Goal: Book appointment/travel/reservation

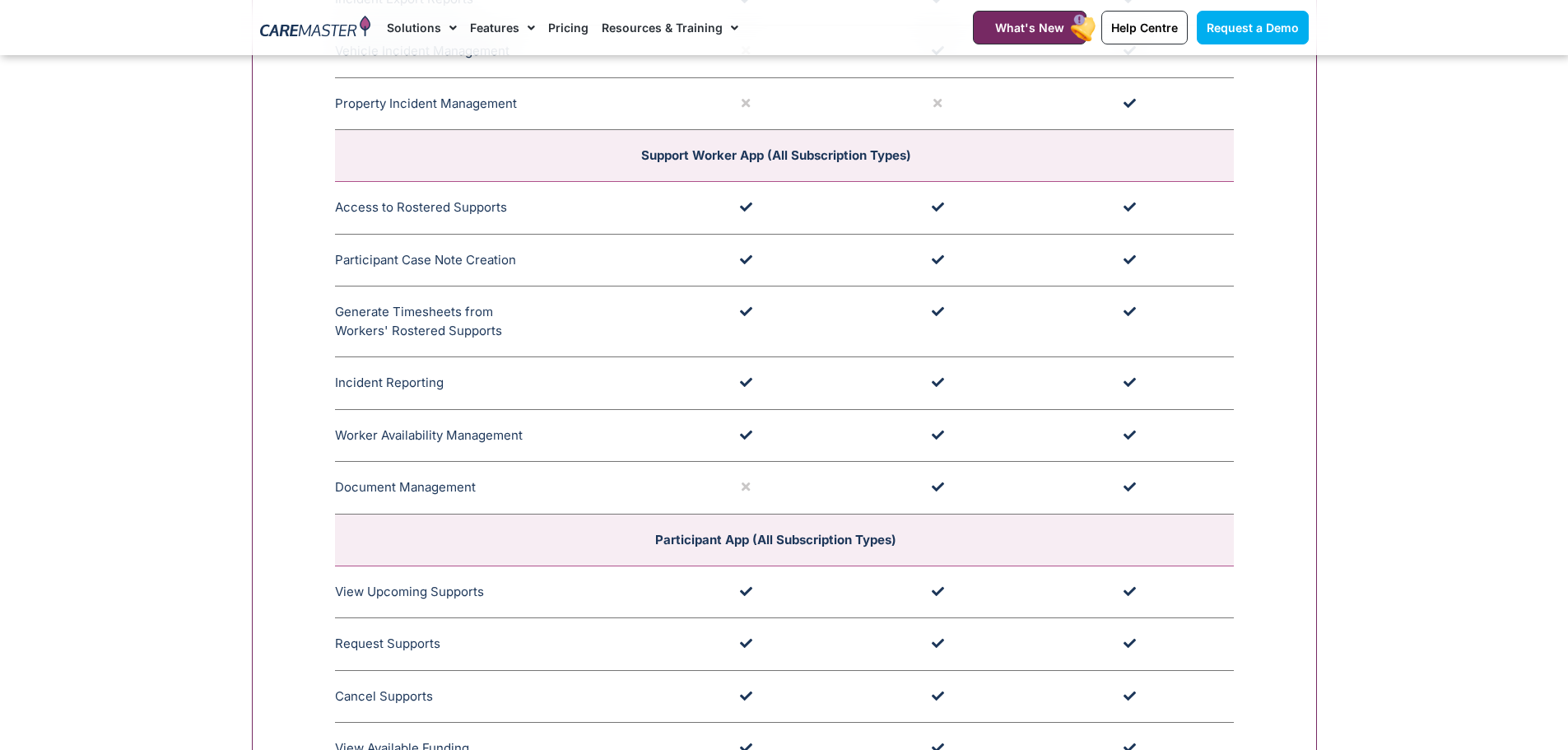
scroll to position [4608, 0]
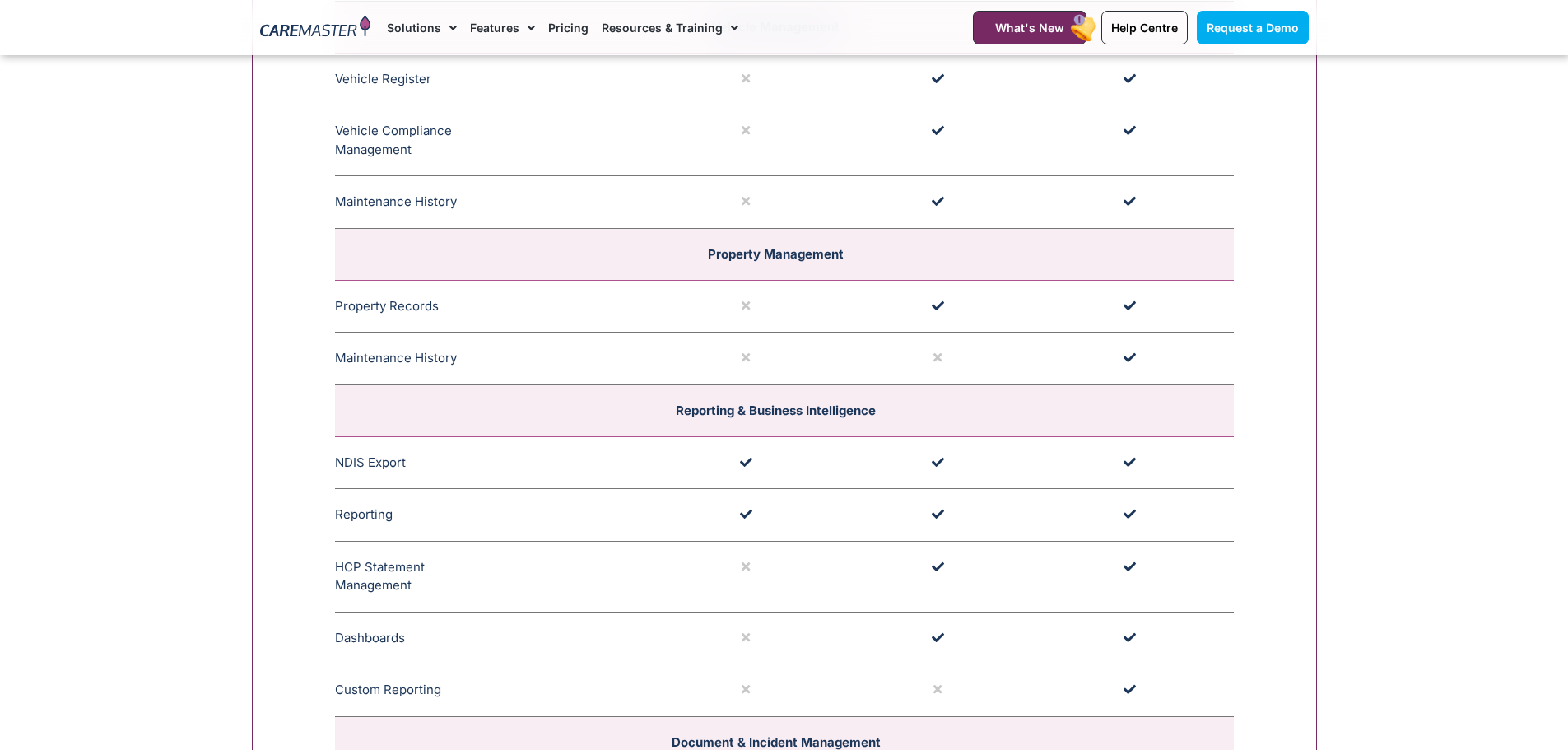
scroll to position [3537, 0]
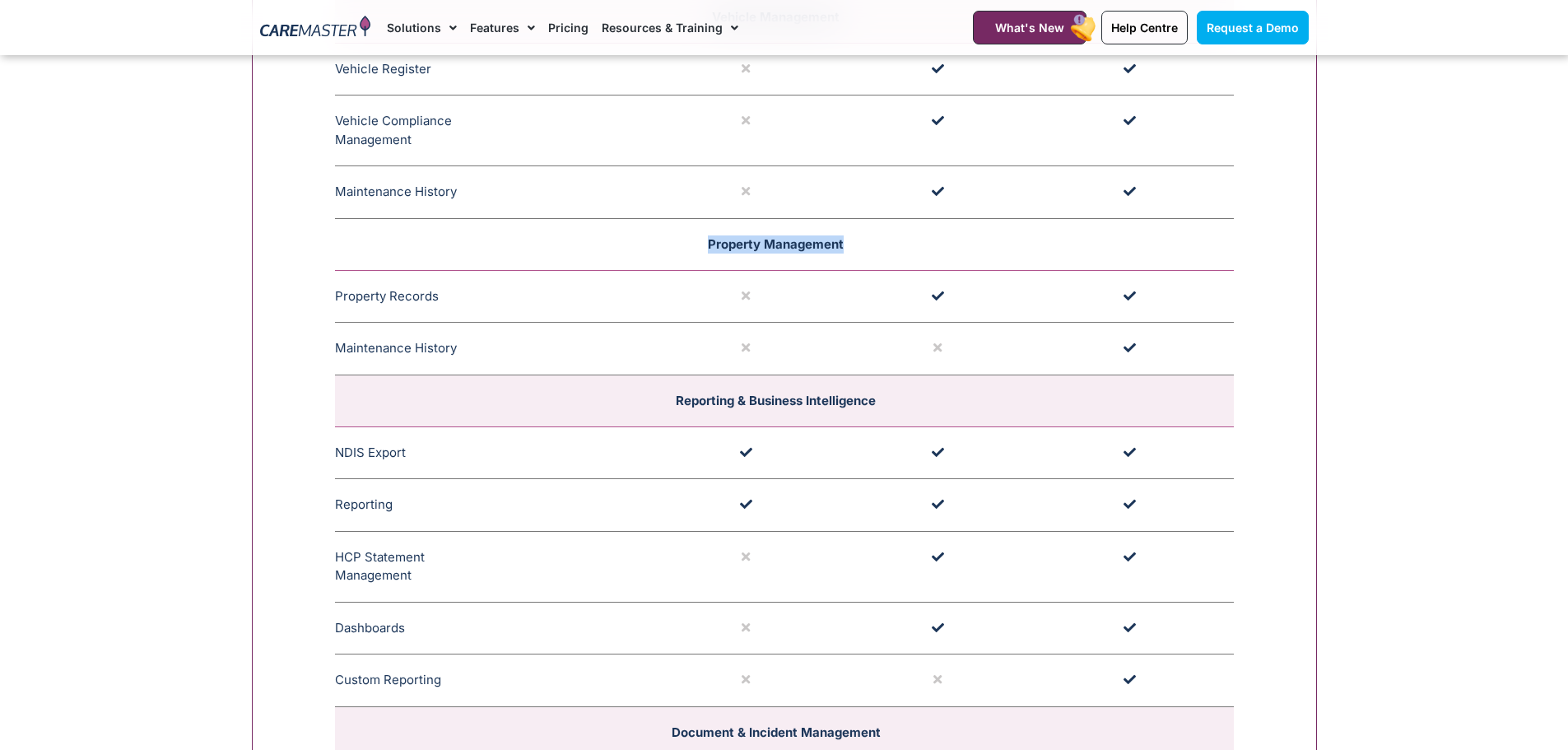
drag, startPoint x: 701, startPoint y: 241, endPoint x: 866, endPoint y: 251, distance: 165.3
click at [866, 251] on td "Property Management" at bounding box center [785, 243] width 899 height 51
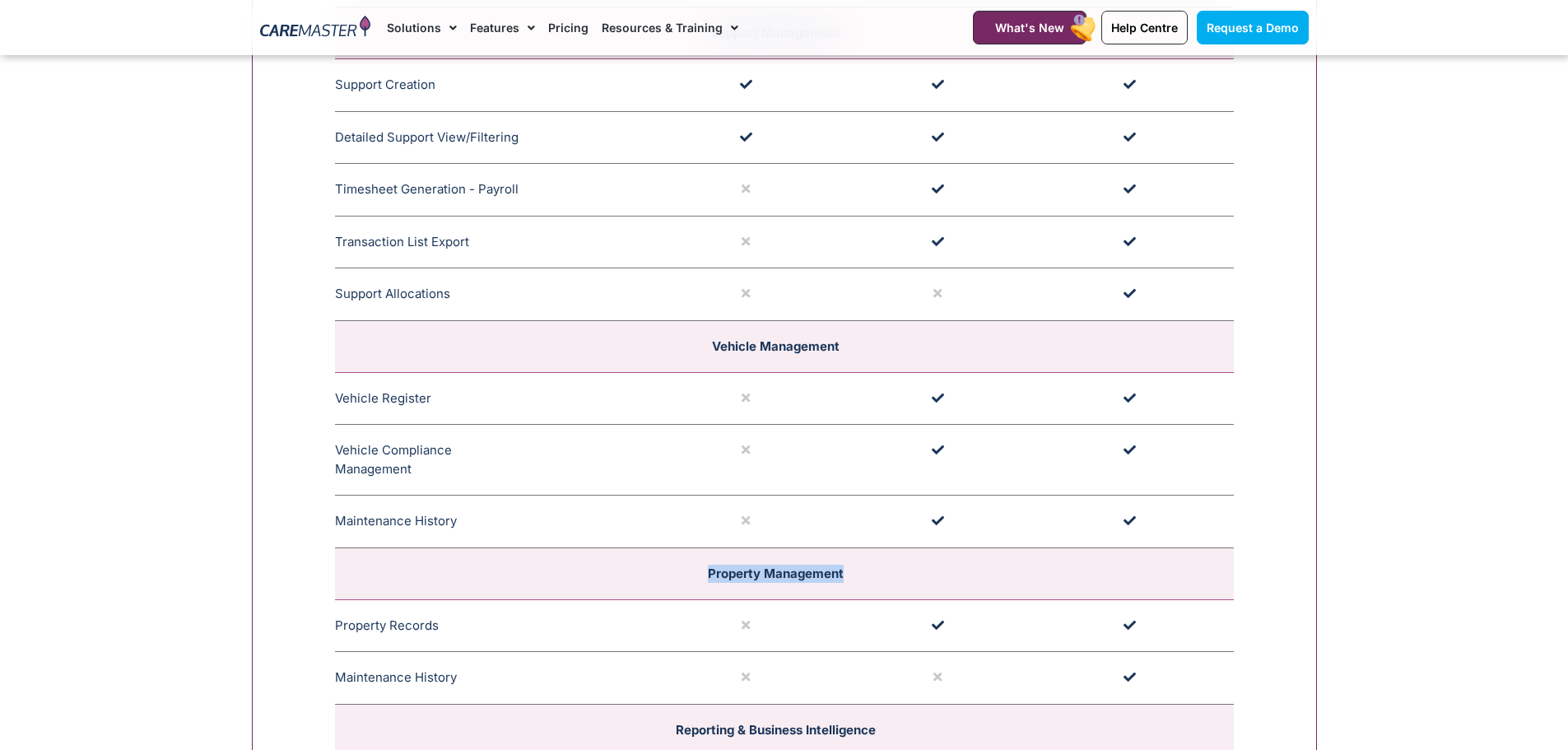
scroll to position [3044, 0]
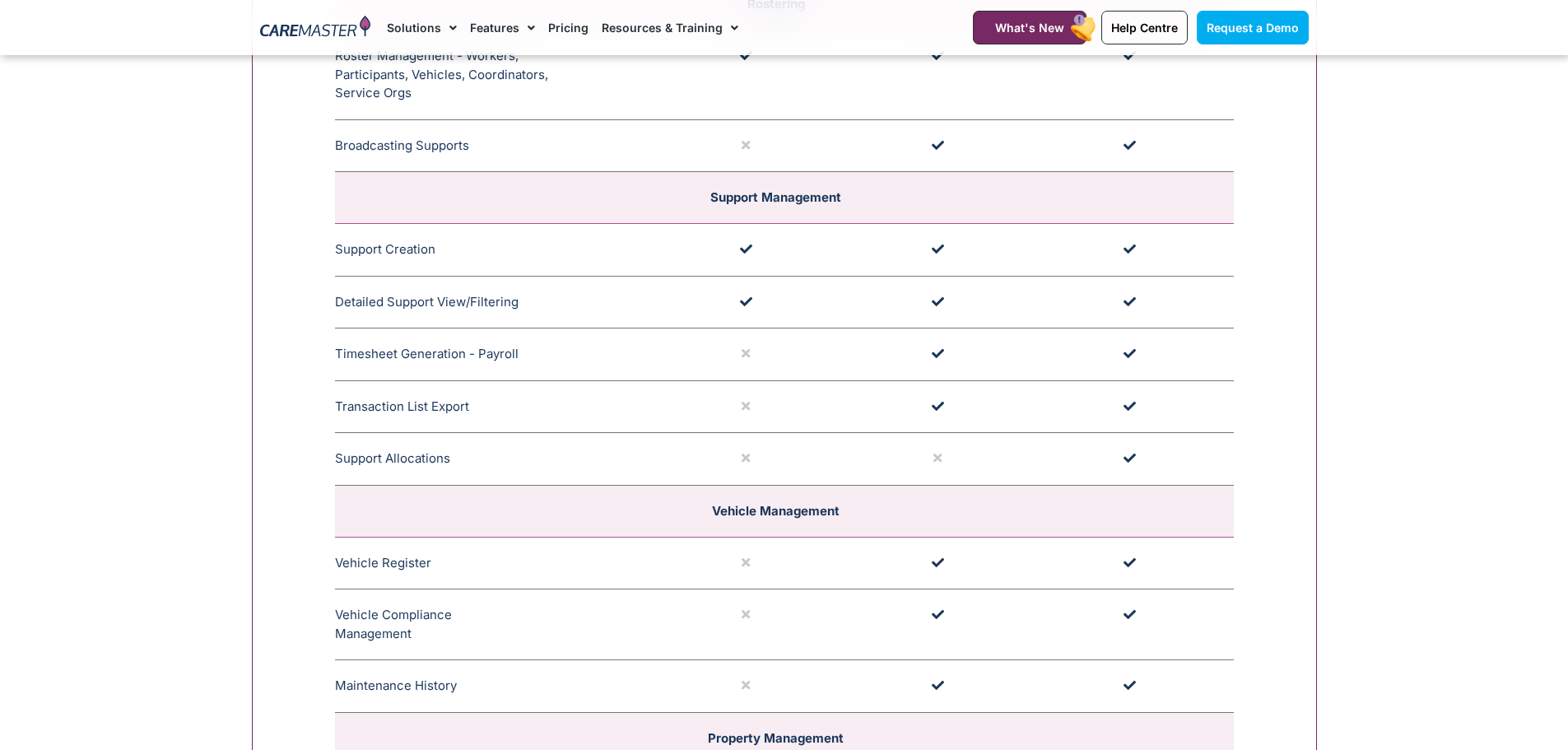
drag, startPoint x: 952, startPoint y: 463, endPoint x: 916, endPoint y: 464, distance: 36.0
click at [914, 463] on td at bounding box center [946, 459] width 192 height 52
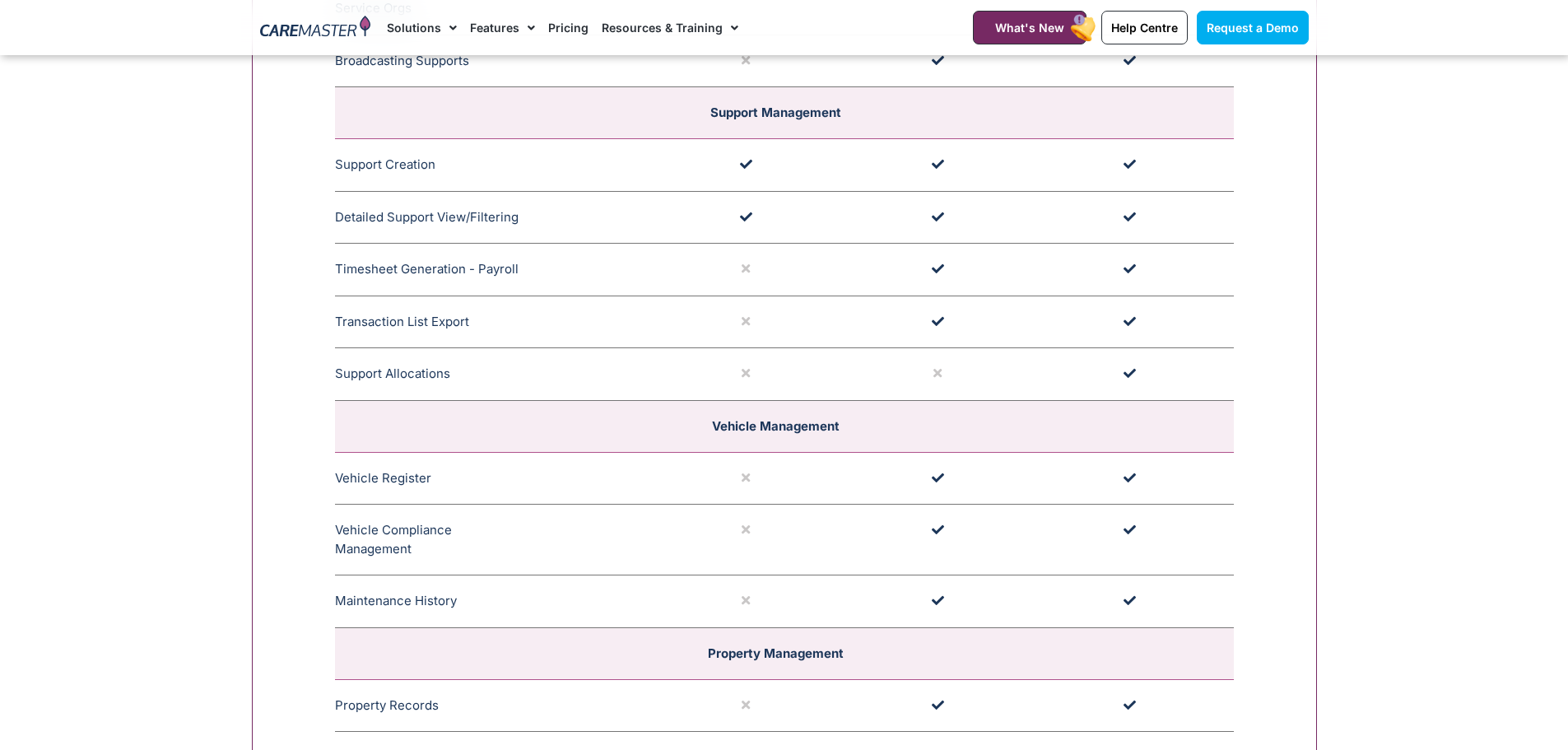
scroll to position [3291, 0]
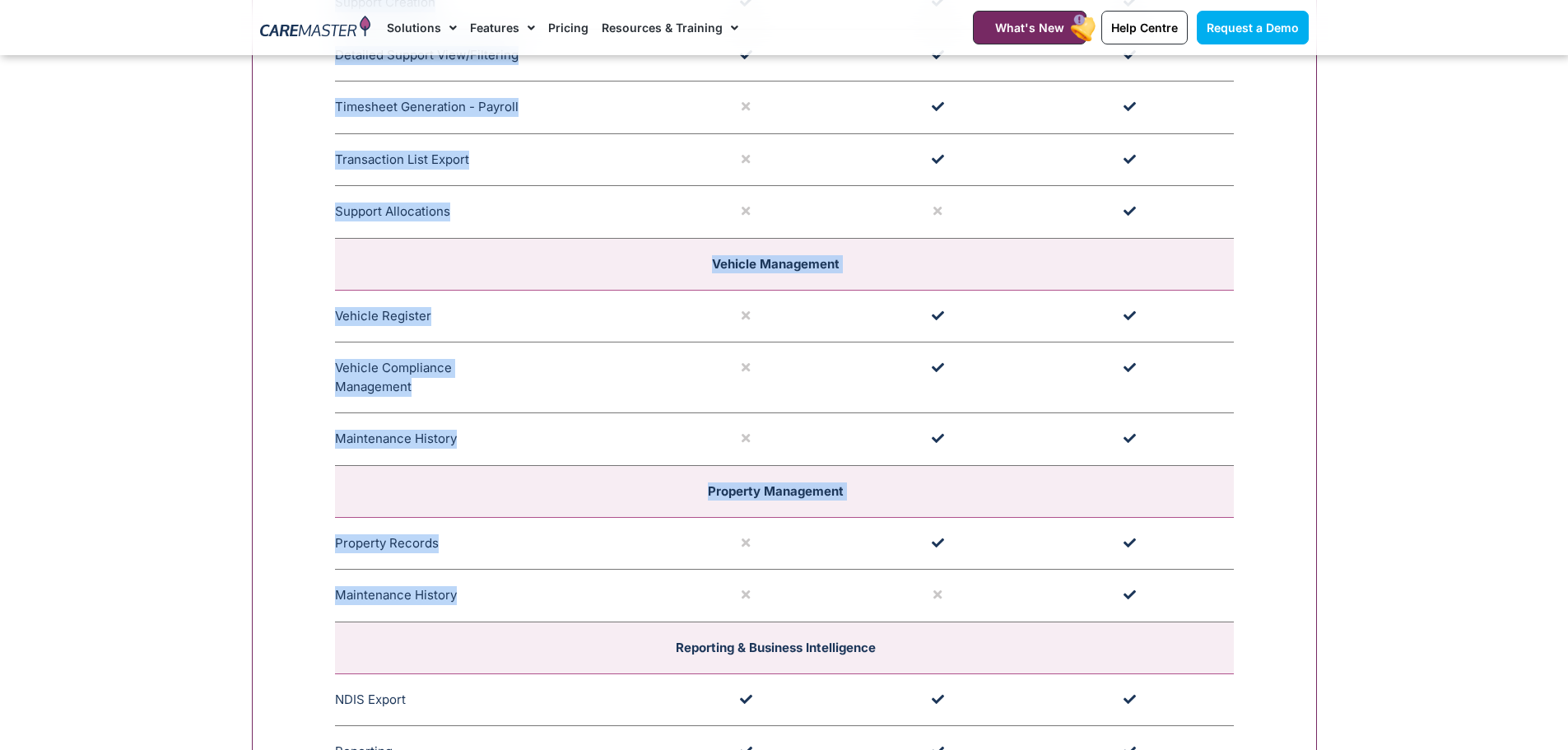
drag, startPoint x: 391, startPoint y: 599, endPoint x: 469, endPoint y: 593, distance: 78.2
click at [466, 591] on div "**********" at bounding box center [784, 166] width 1065 height 3558
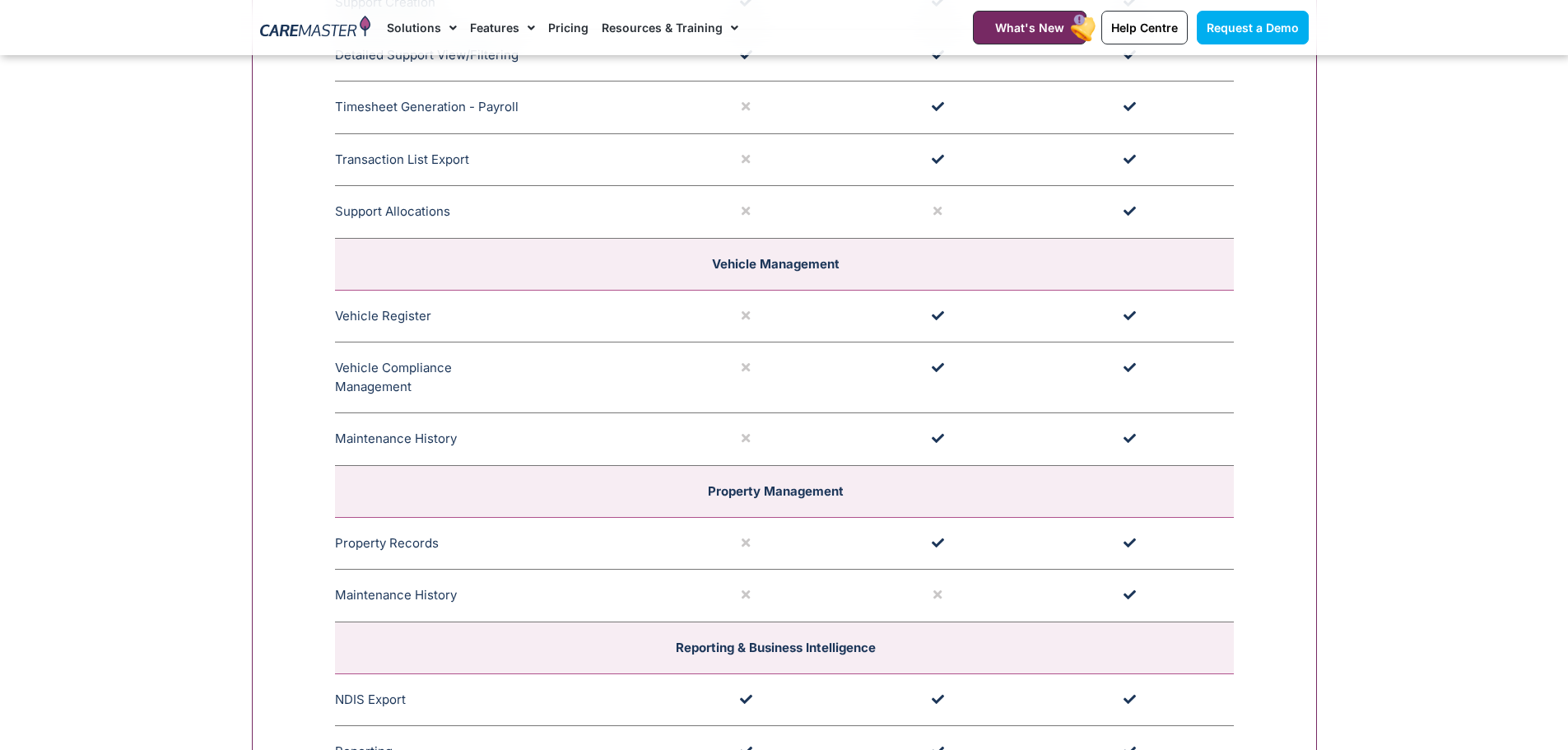
click at [487, 594] on span "Record maintenance history for each property and upload invoices, documents or …" at bounding box center [570, 596] width 165 height 61
